Goal: Task Accomplishment & Management: Manage account settings

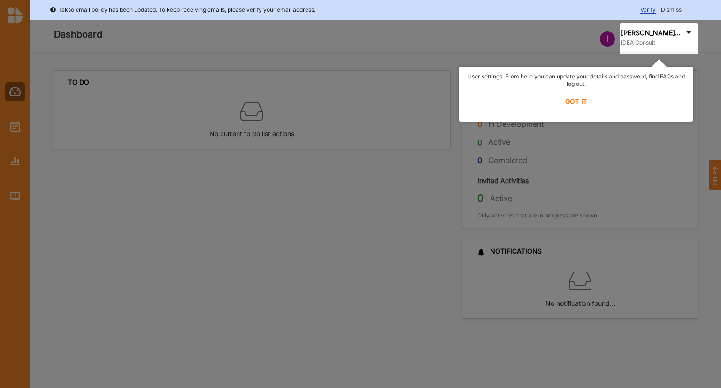
click at [580, 103] on label "GOT IT" at bounding box center [575, 101] width 222 height 21
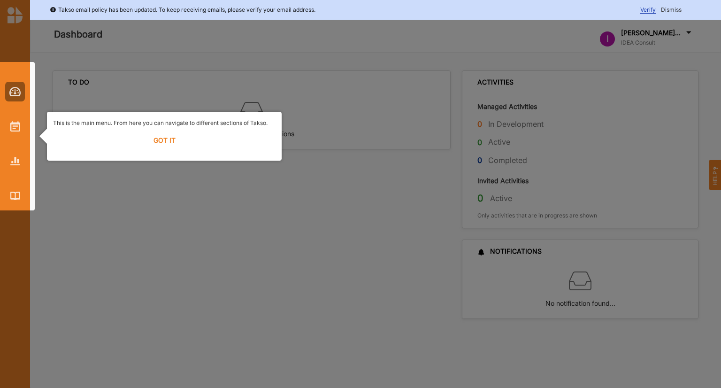
click at [655, 59] on div at bounding box center [360, 194] width 721 height 388
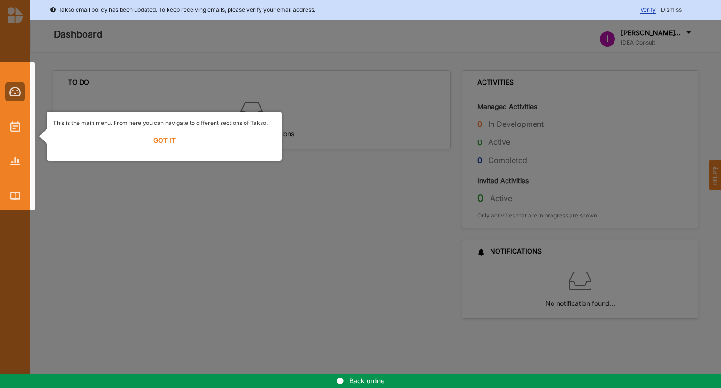
click at [163, 140] on label "GOT IT" at bounding box center [164, 140] width 222 height 21
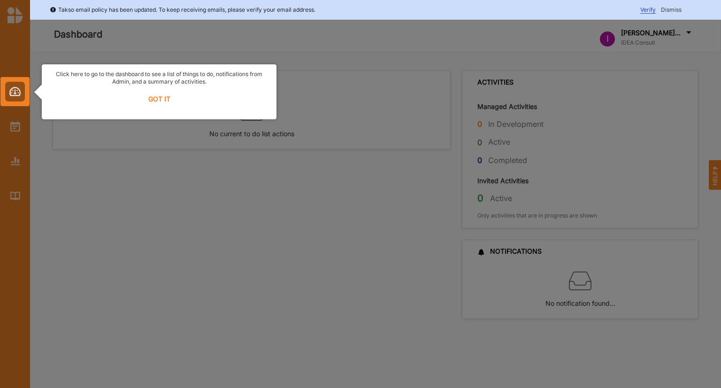
click at [154, 98] on label "GOT IT" at bounding box center [159, 99] width 222 height 21
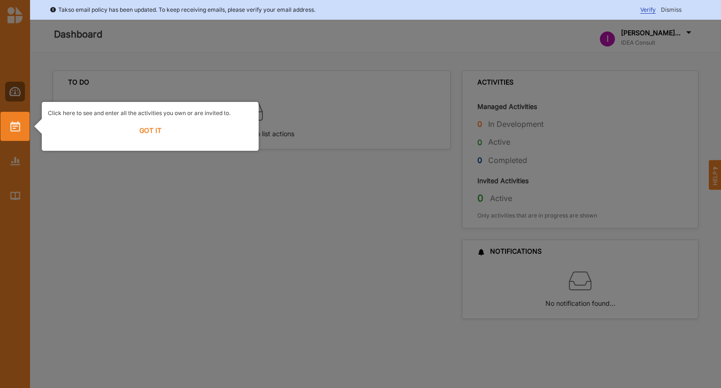
click at [370, 231] on div at bounding box center [360, 194] width 721 height 388
click at [646, 332] on div at bounding box center [360, 194] width 721 height 388
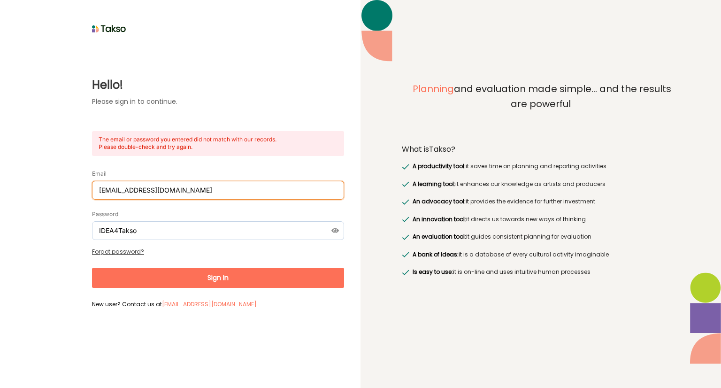
click at [192, 191] on input "reflactionworks@gmail.com" at bounding box center [218, 190] width 252 height 19
type input "reflactionworks@gmail.be"
click at [92, 267] on button "Sign In" at bounding box center [218, 277] width 252 height 20
